Goal: Information Seeking & Learning: Learn about a topic

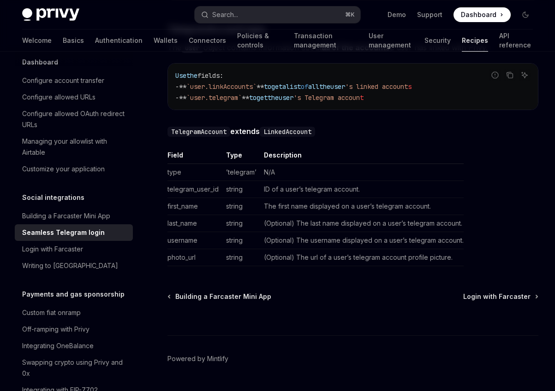
scroll to position [1626, 0]
